Goal: Transaction & Acquisition: Purchase product/service

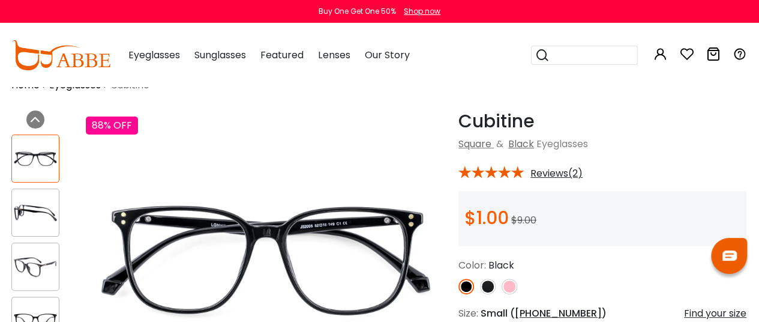
scroll to position [25, 1]
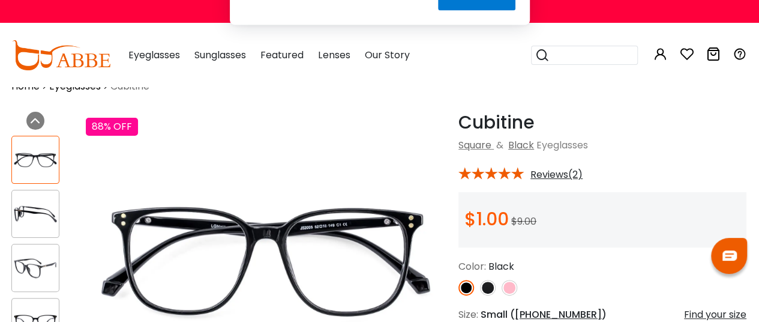
click at [0, 0] on button "Later" at bounding box center [0, 0] width 0 height 0
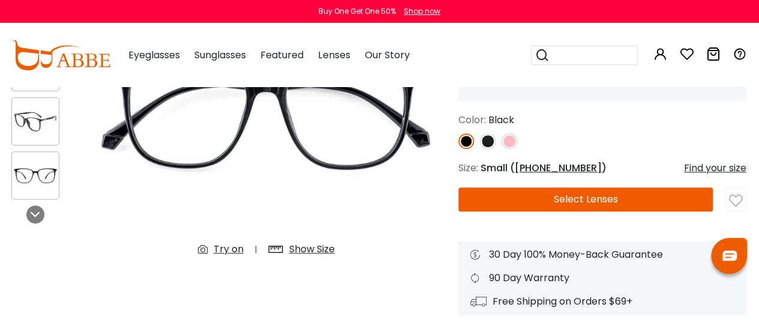
scroll to position [172, 1]
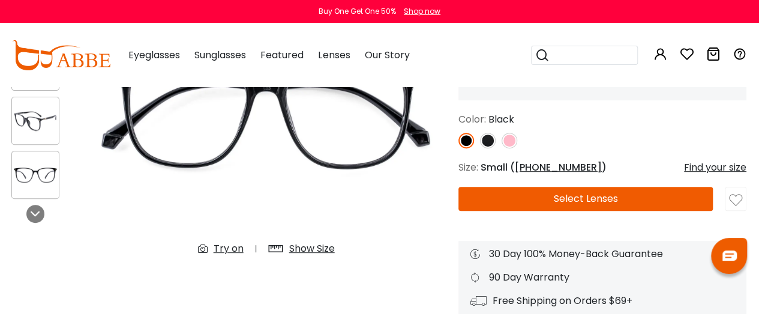
click at [487, 142] on img at bounding box center [488, 141] width 16 height 16
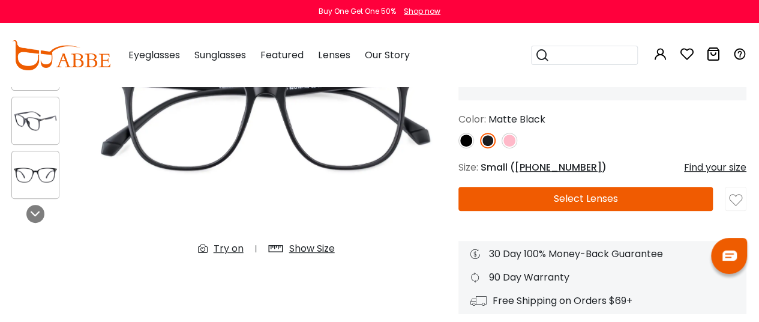
click at [503, 143] on img at bounding box center [510, 141] width 16 height 16
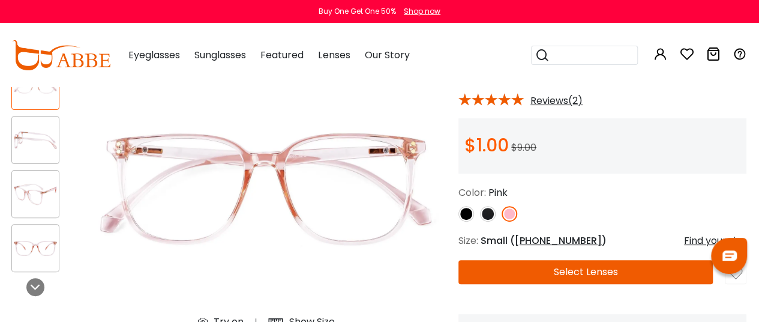
scroll to position [101, 1]
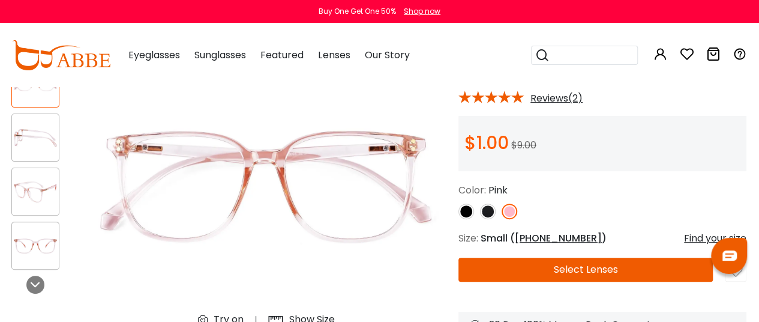
click at [475, 205] on div at bounding box center [602, 211] width 288 height 16
click at [484, 206] on img at bounding box center [488, 211] width 16 height 16
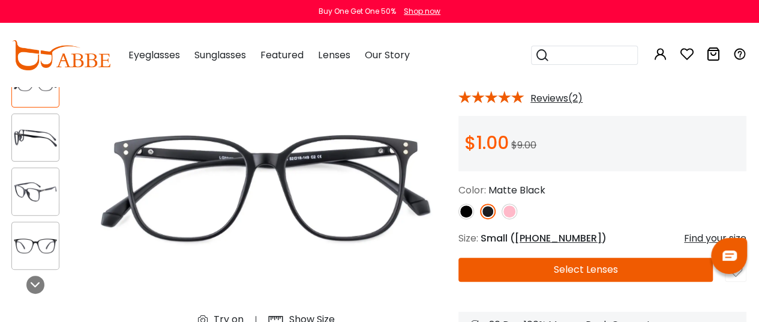
click at [467, 206] on img at bounding box center [466, 211] width 16 height 16
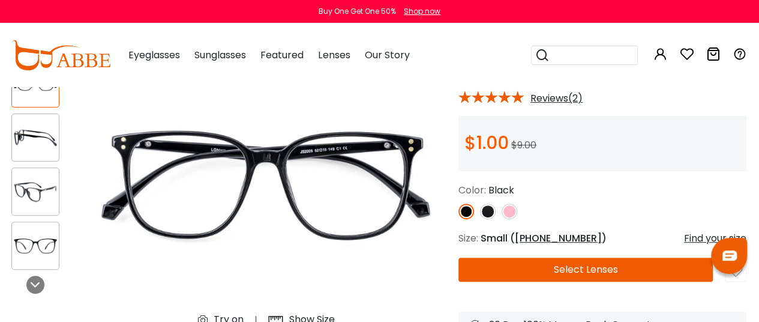
click at [506, 266] on button "Select Lenses" at bounding box center [585, 269] width 254 height 24
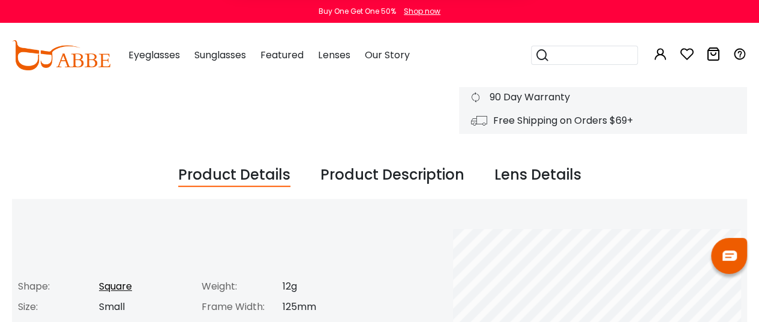
scroll to position [353, 0]
drag, startPoint x: 400, startPoint y: 73, endPoint x: 384, endPoint y: -73, distance: 146.7
